Goal: Task Accomplishment & Management: Manage account settings

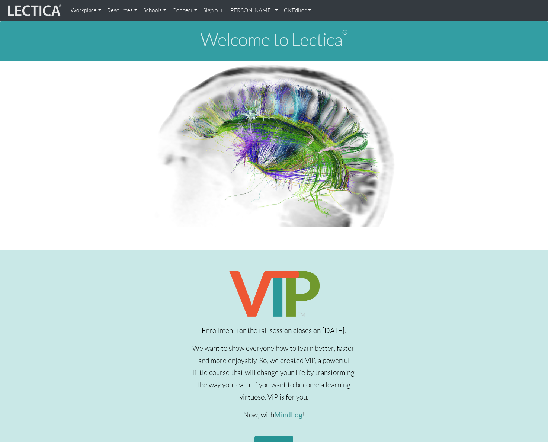
click at [209, 12] on link "Sign out" at bounding box center [212, 10] width 25 height 15
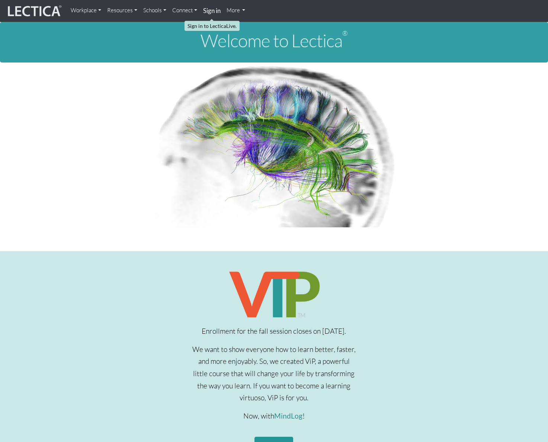
click at [212, 11] on strong "Sign in" at bounding box center [211, 11] width 17 height 8
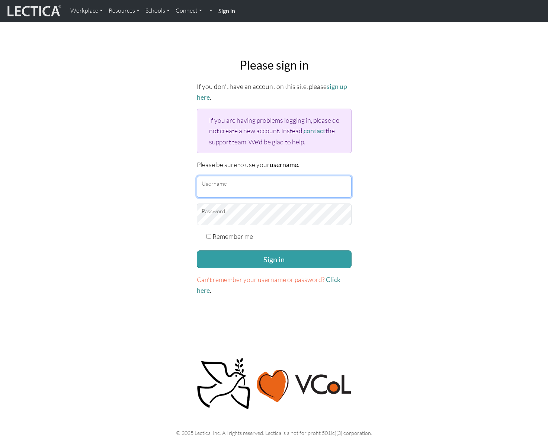
click at [238, 187] on input "Username" at bounding box center [274, 187] width 155 height 22
paste input "mindlog5thstudent"
type input "mindlog5thstudent"
click at [369, 253] on div "Please sign in If you don't have an account on this site, please sign up here .…" at bounding box center [274, 177] width 491 height 250
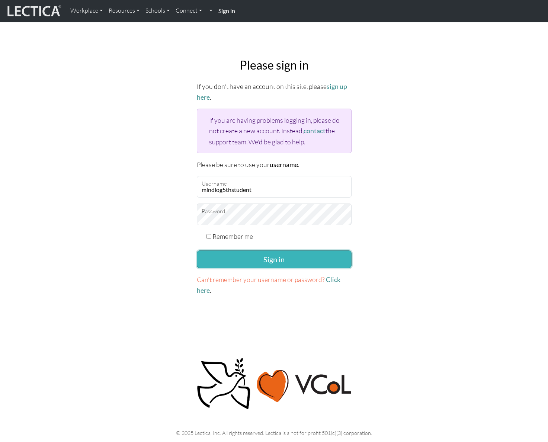
click at [321, 259] on button "Sign in" at bounding box center [274, 259] width 155 height 18
